Goal: Task Accomplishment & Management: Use online tool/utility

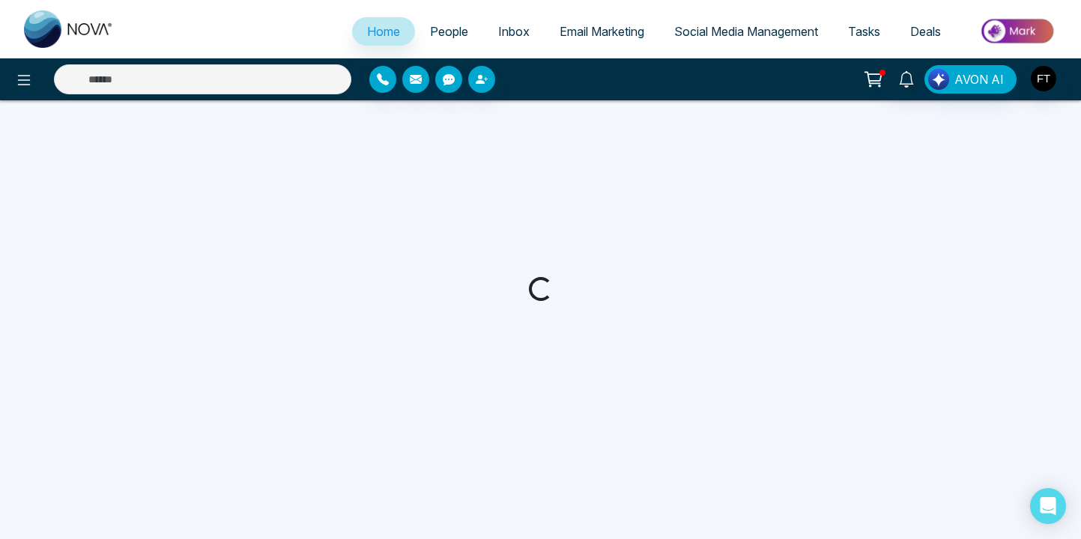
select select "*"
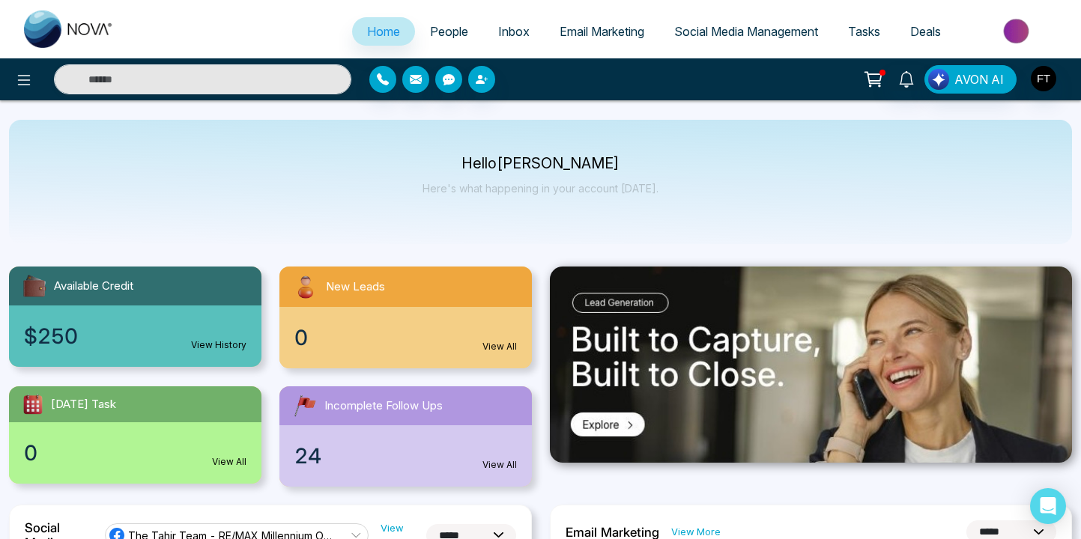
click at [580, 39] on link "Email Marketing" at bounding box center [601, 31] width 115 height 28
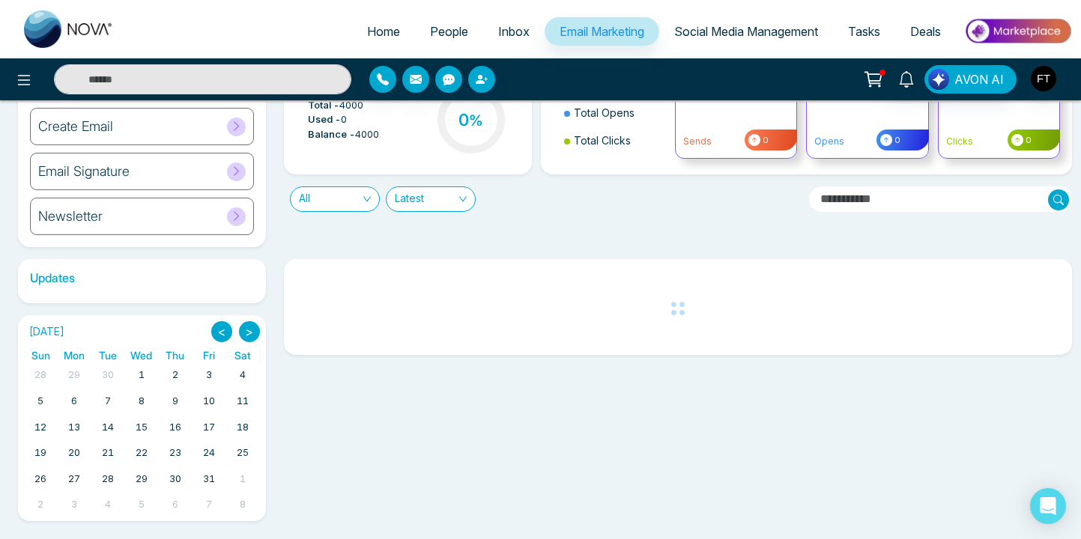
scroll to position [100, 0]
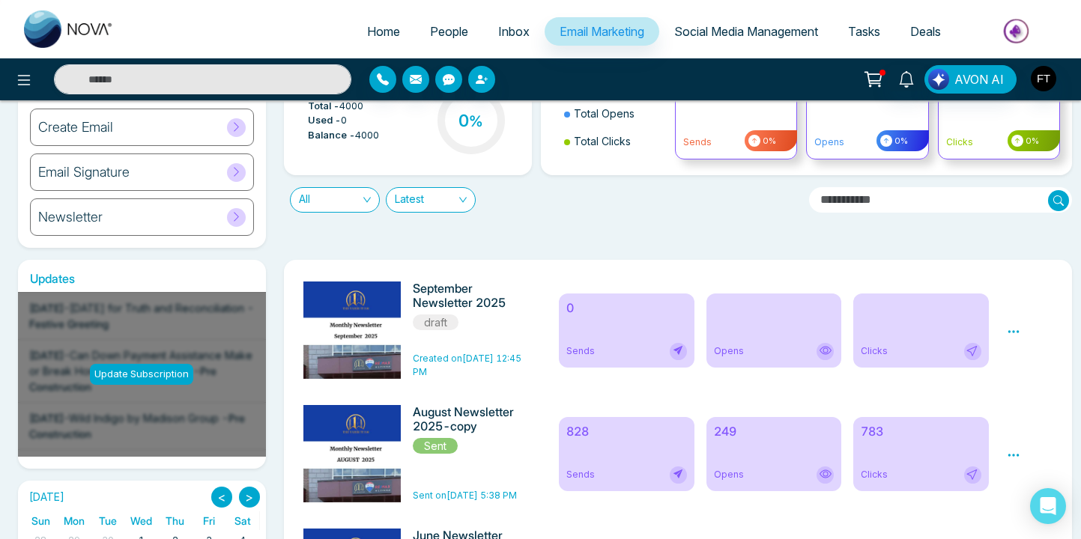
click at [1017, 334] on icon at bounding box center [1013, 331] width 13 height 13
click at [1031, 371] on link "Edit" at bounding box center [1028, 375] width 18 height 13
